Goal: Task Accomplishment & Management: Use online tool/utility

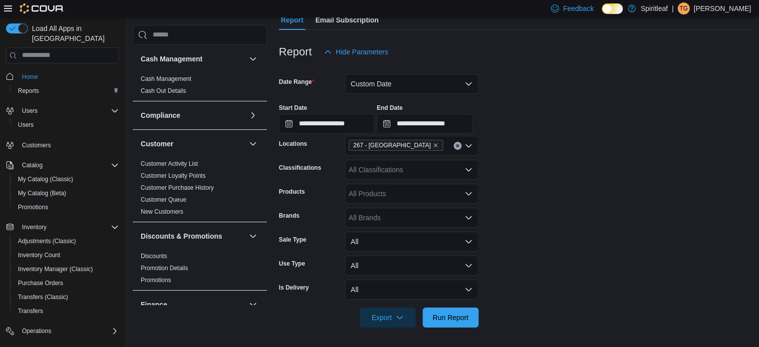
scroll to position [657, 0]
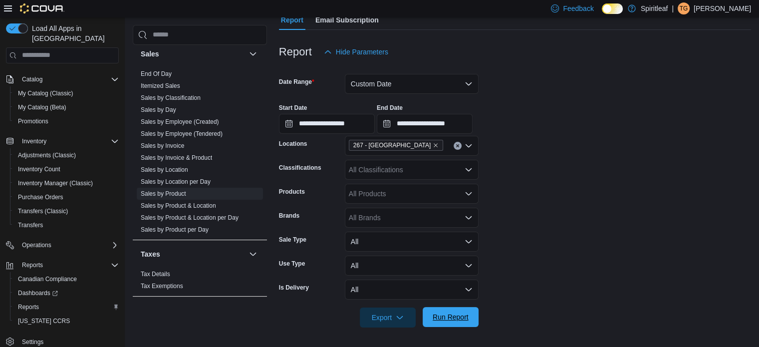
click at [466, 311] on span "Run Report" at bounding box center [451, 317] width 44 height 20
drag, startPoint x: 697, startPoint y: 76, endPoint x: 725, endPoint y: 42, distance: 43.6
click at [700, 72] on form "**********" at bounding box center [515, 195] width 472 height 266
click at [391, 317] on span "Export" at bounding box center [388, 317] width 44 height 20
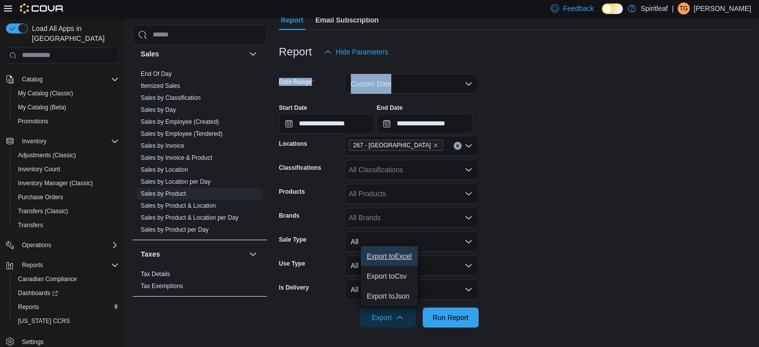
click at [395, 255] on span "Export to Excel" at bounding box center [389, 256] width 45 height 8
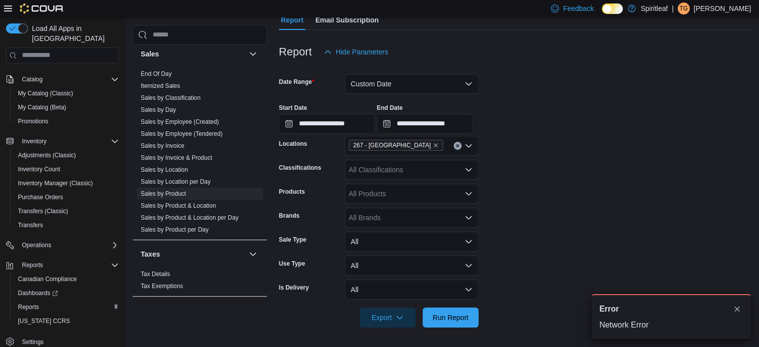
click at [610, 318] on div "A new notification appears Error Network Error" at bounding box center [671, 316] width 160 height 45
click at [735, 308] on button "Dismiss toast" at bounding box center [737, 308] width 12 height 12
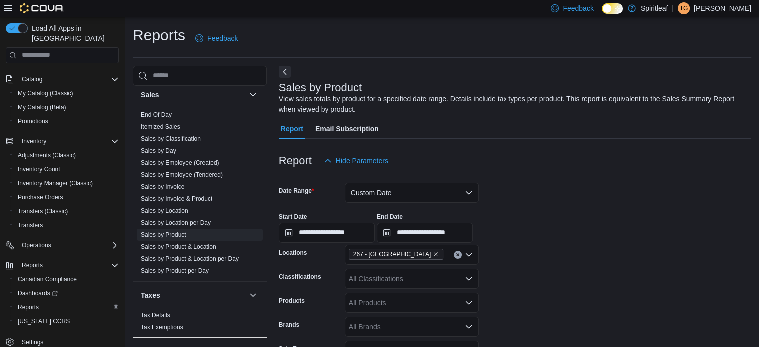
click at [4, 6] on icon at bounding box center [8, 8] width 8 height 8
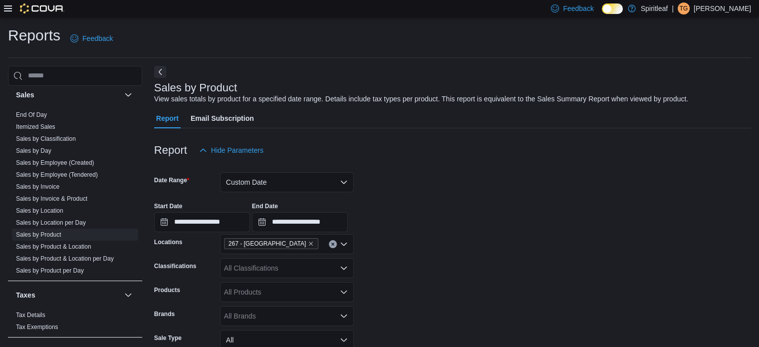
click at [724, 5] on div "| TG Torie G" at bounding box center [711, 8] width 79 height 12
click at [474, 32] on div "Reports Feedback" at bounding box center [379, 38] width 743 height 26
click at [441, 182] on form "**********" at bounding box center [452, 293] width 597 height 266
click at [741, 8] on p "Torie G" at bounding box center [722, 8] width 57 height 12
click at [691, 93] on span "Sign Out" at bounding box center [686, 95] width 27 height 10
